Goal: Information Seeking & Learning: Learn about a topic

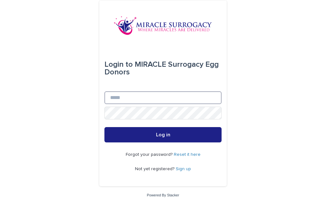
type input "**********"
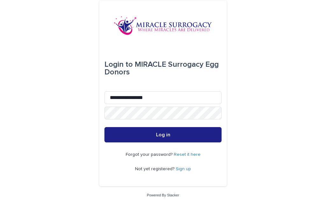
click at [163, 142] on button "Log in" at bounding box center [162, 134] width 117 height 15
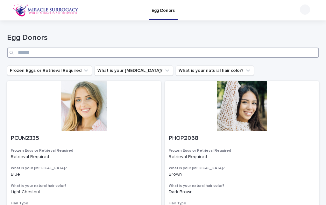
click at [69, 54] on input "Search" at bounding box center [163, 52] width 312 height 10
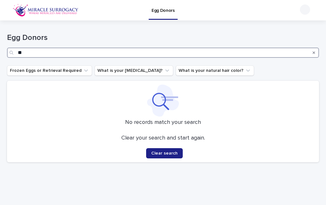
type input "*"
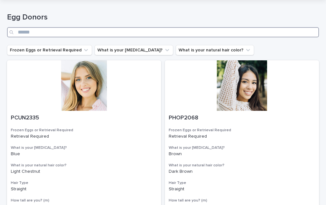
scroll to position [18, 0]
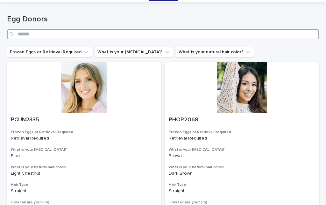
click at [55, 37] on input "Search" at bounding box center [163, 34] width 312 height 10
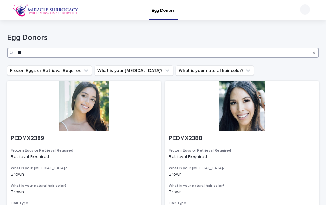
type input "*"
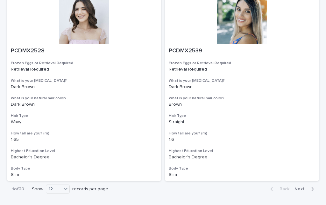
scroll to position [1044, 0]
click at [305, 187] on span "Next" at bounding box center [302, 189] width 14 height 4
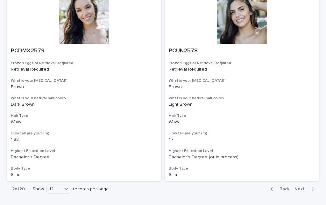
scroll to position [1044, 0]
click at [305, 186] on button "Next" at bounding box center [305, 189] width 27 height 6
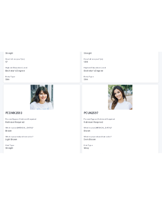
scroll to position [574, 0]
